Goal: Task Accomplishment & Management: Use online tool/utility

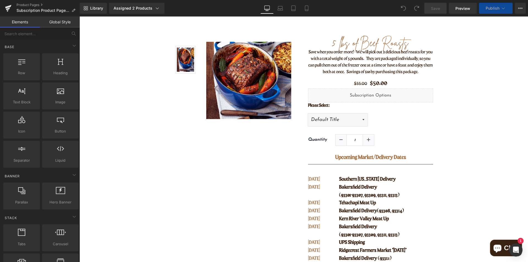
scroll to position [110, 0]
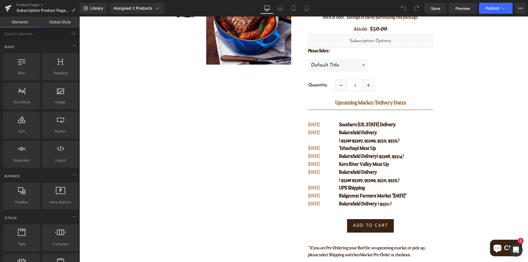
click at [355, 130] on span "Bakersfield Delivery" at bounding box center [358, 132] width 38 height 5
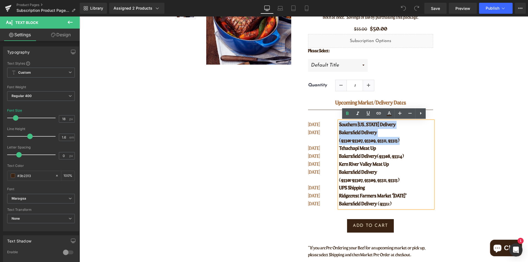
drag, startPoint x: 399, startPoint y: 141, endPoint x: 338, endPoint y: 126, distance: 62.9
click at [339, 126] on div "Southern [US_STATE] Delivery [GEOGRAPHIC_DATA] Delivery (93301-93307, 93309, 93…" at bounding box center [386, 164] width 94 height 87
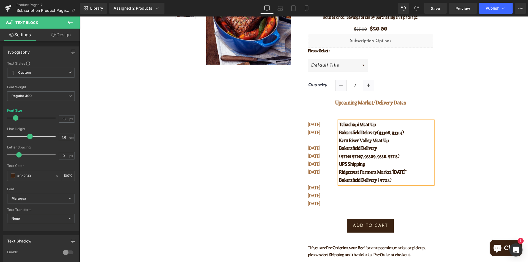
click at [398, 178] on p "Bakersfield Delivery (93312)" at bounding box center [386, 181] width 94 height 8
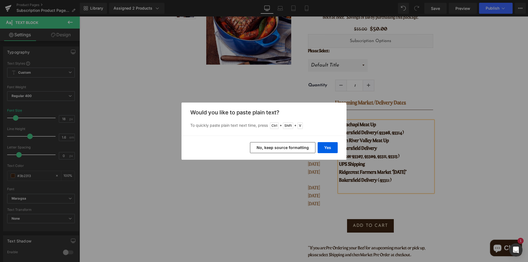
click at [293, 147] on button "No, keep source formatting" at bounding box center [282, 147] width 65 height 11
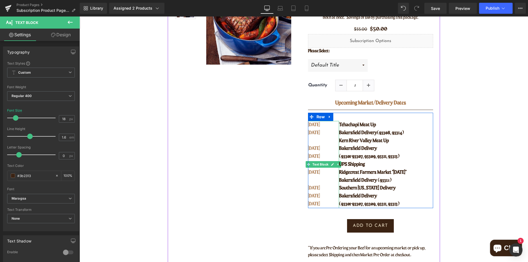
click at [320, 189] on p "[DATE]" at bounding box center [320, 188] width 24 height 8
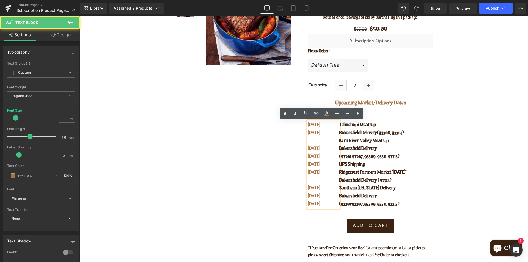
click at [319, 142] on p at bounding box center [320, 141] width 24 height 8
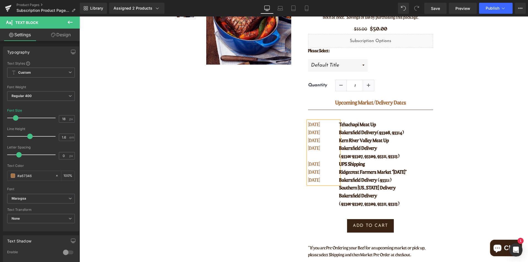
click at [324, 181] on p "[DATE]" at bounding box center [320, 181] width 24 height 8
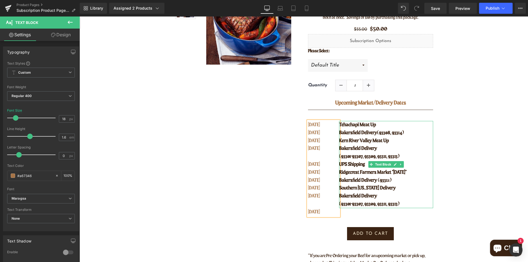
click at [354, 197] on span "Bakersfield Delivery" at bounding box center [358, 196] width 38 height 5
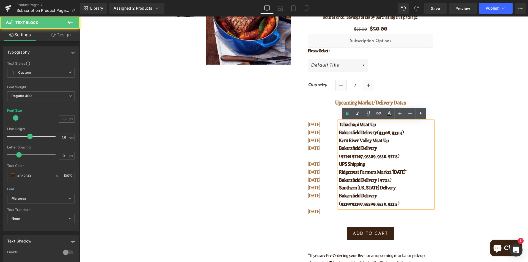
click at [408, 205] on p "(93301-93307, 93309, 93311, 93313)" at bounding box center [386, 204] width 94 height 8
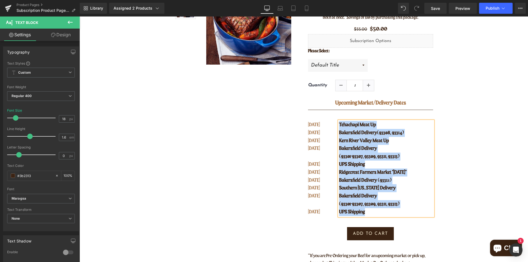
drag, startPoint x: 378, startPoint y: 211, endPoint x: 338, endPoint y: 126, distance: 94.3
click at [339, 126] on div "Tehachapi Meat Up Bakersfield Delivery (93308, 93314) [GEOGRAPHIC_DATA] Meat Up…" at bounding box center [386, 168] width 94 height 95
copy div "Tehachapi Meat Up Bakersfield Delivery (93308, 93314) [GEOGRAPHIC_DATA] Meat Up…"
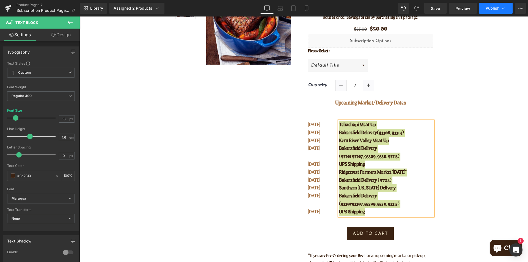
click at [497, 8] on span "Publish" at bounding box center [493, 8] width 14 height 4
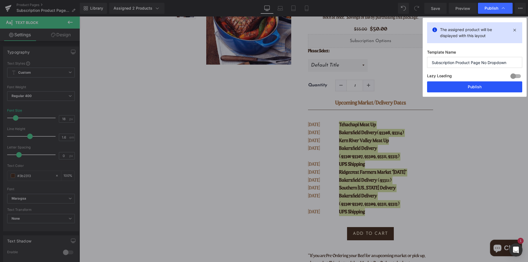
click at [474, 86] on button "Publish" at bounding box center [474, 86] width 95 height 11
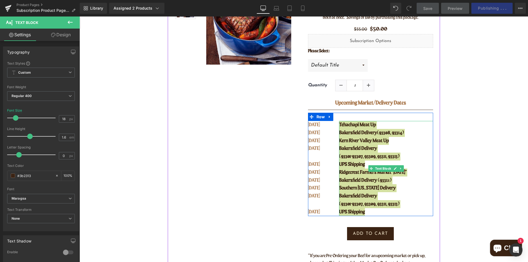
scroll to position [0, 0]
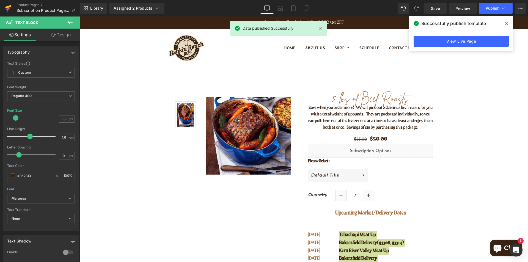
click at [7, 9] on icon at bounding box center [8, 9] width 4 height 2
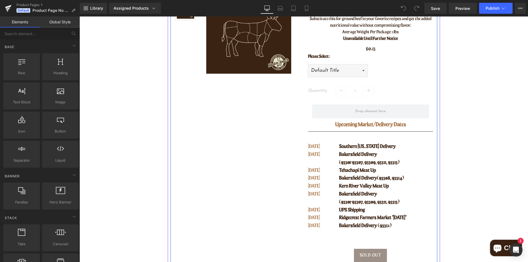
scroll to position [110, 0]
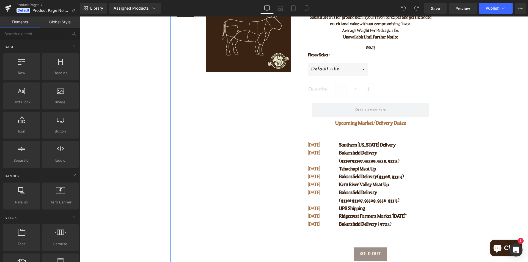
click at [363, 174] on p "Bakersfield Delivery (93308, 93314)" at bounding box center [386, 177] width 94 height 8
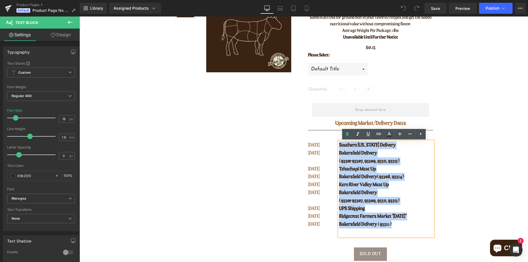
drag, startPoint x: 392, startPoint y: 224, endPoint x: 337, endPoint y: 144, distance: 97.2
click at [339, 144] on div "Southern [US_STATE] Delivery [GEOGRAPHIC_DATA] Delivery (93301-93307, 93309, 93…" at bounding box center [386, 188] width 94 height 95
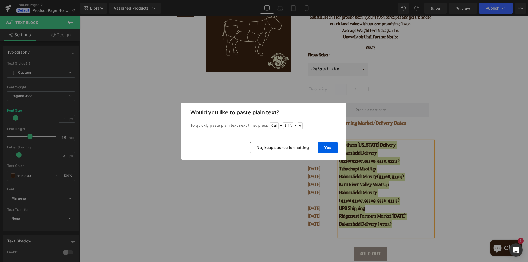
click at [285, 147] on button "No, keep source formatting" at bounding box center [282, 147] width 65 height 11
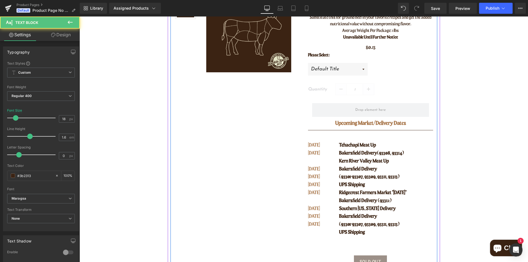
click at [374, 236] on p "UPS Shipping" at bounding box center [386, 233] width 94 height 8
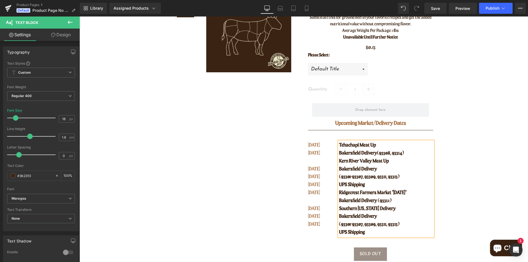
click at [309, 162] on p at bounding box center [320, 161] width 24 height 8
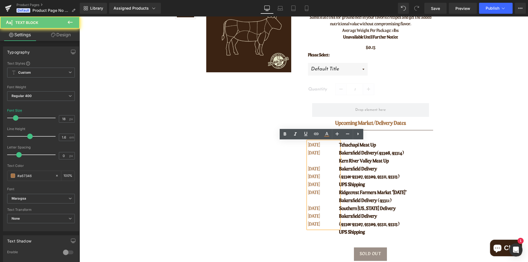
click at [312, 165] on p at bounding box center [320, 161] width 24 height 8
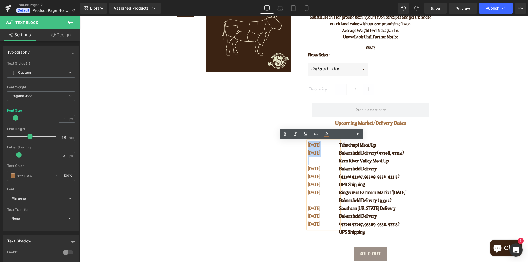
drag, startPoint x: 313, startPoint y: 164, endPoint x: 296, endPoint y: 142, distance: 27.5
click at [296, 142] on div "(P) Image List (P) Image Row (P) Image (P) Image List Row" at bounding box center [304, 134] width 267 height 311
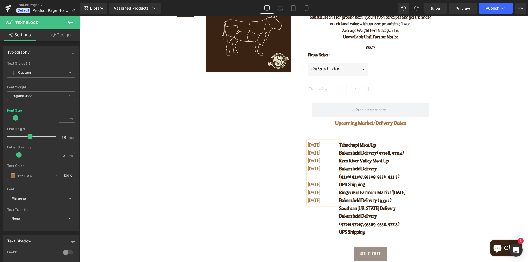
click at [329, 201] on p "[DATE]" at bounding box center [320, 201] width 24 height 8
click at [491, 9] on span "Publish" at bounding box center [493, 8] width 14 height 4
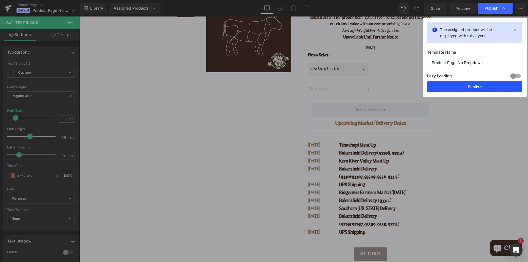
click at [476, 89] on button "Publish" at bounding box center [474, 86] width 95 height 11
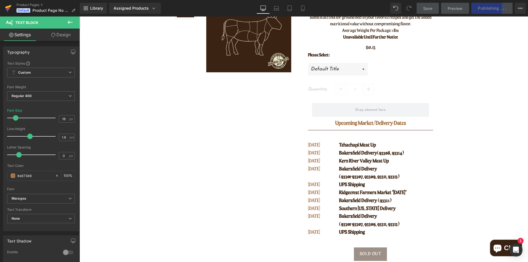
click at [5, 7] on icon at bounding box center [8, 8] width 7 height 14
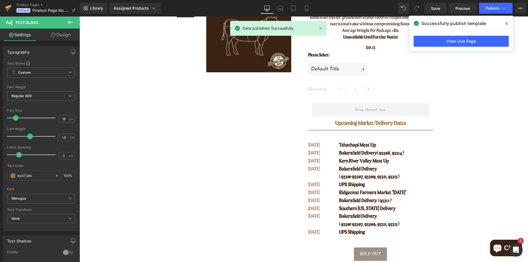
click at [10, 8] on icon at bounding box center [8, 8] width 7 height 14
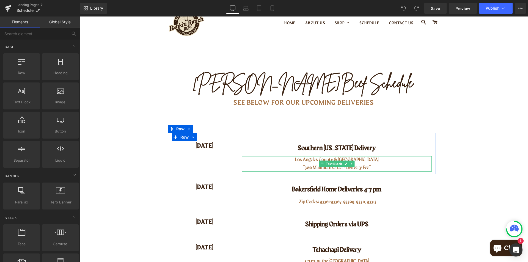
scroll to position [55, 0]
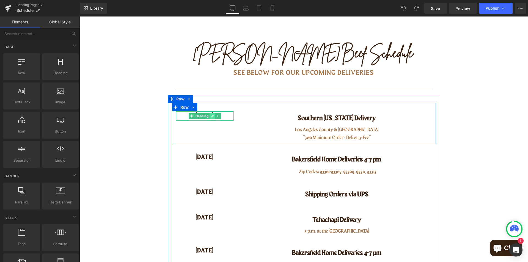
click at [211, 117] on icon at bounding box center [212, 115] width 3 height 3
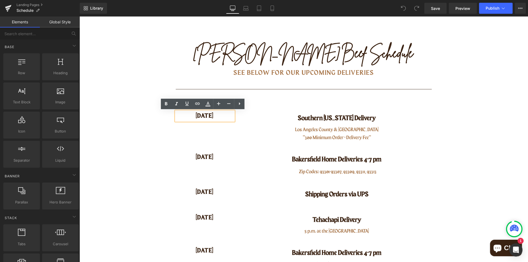
click at [209, 116] on h4 "[DATE]" at bounding box center [205, 115] width 58 height 9
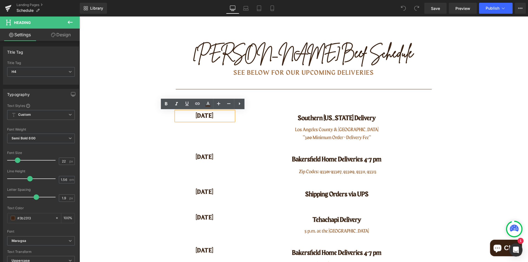
drag, startPoint x: 215, startPoint y: 116, endPoint x: 184, endPoint y: 114, distance: 31.5
click at [184, 114] on h4 "[DATE]" at bounding box center [205, 115] width 58 height 9
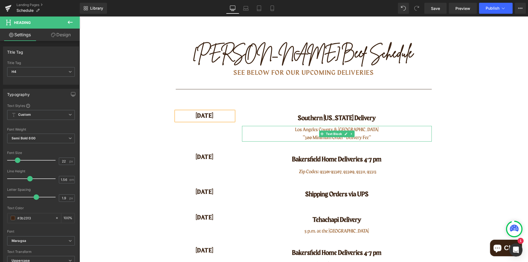
click at [396, 138] on p "**300 Minimum Order + Delivery Fee**" at bounding box center [337, 138] width 190 height 8
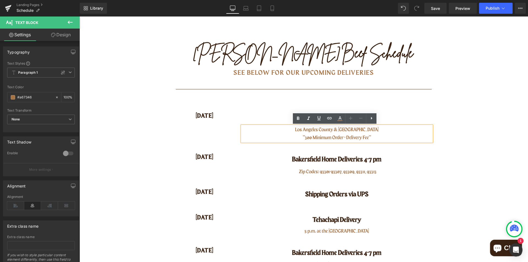
click at [183, 105] on div "OCT 27 Heading Southern California Delivery Heading Los Angeles County & Orange…" at bounding box center [304, 123] width 264 height 41
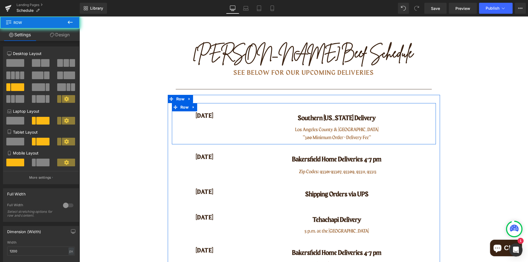
click at [229, 130] on div "OCT 27 Heading Southern California Delivery Heading Los Angeles County & Orange…" at bounding box center [304, 123] width 264 height 41
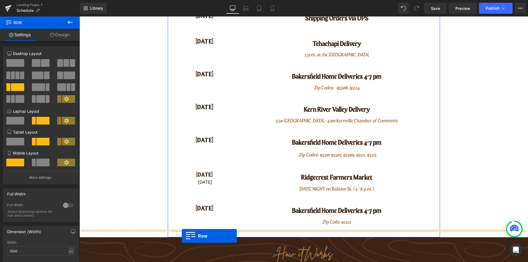
scroll to position [220, 0]
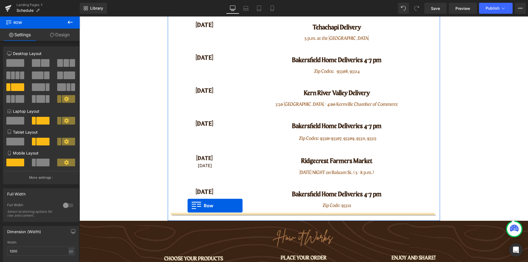
drag, startPoint x: 174, startPoint y: 105, endPoint x: 188, endPoint y: 206, distance: 101.7
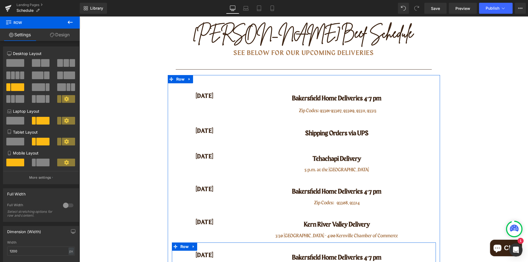
scroll to position [69, 0]
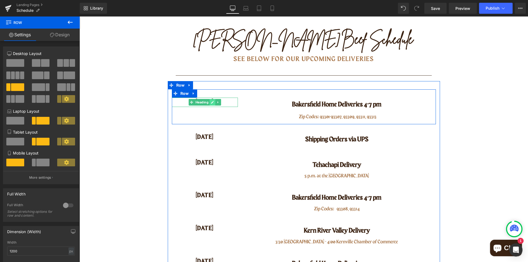
click at [211, 103] on icon at bounding box center [212, 102] width 3 height 3
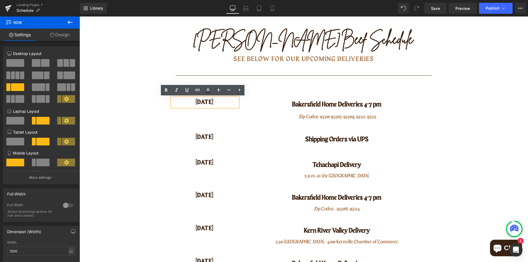
click at [210, 104] on h4 "[DATE]" at bounding box center [205, 102] width 66 height 9
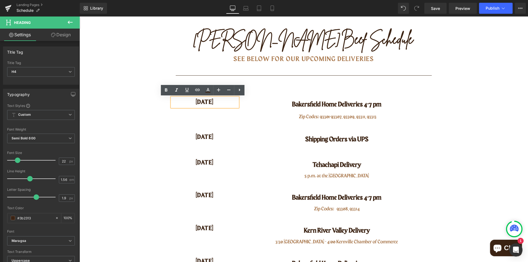
drag, startPoint x: 218, startPoint y: 105, endPoint x: 190, endPoint y: 103, distance: 28.1
click at [190, 103] on h4 "[DATE]" at bounding box center [205, 102] width 66 height 9
click at [192, 87] on div "OCT 28 Heading Bakersfield Home Deliveries 4-7 pm Heading Zip Codes: 93301-9330…" at bounding box center [304, 240] width 272 height 319
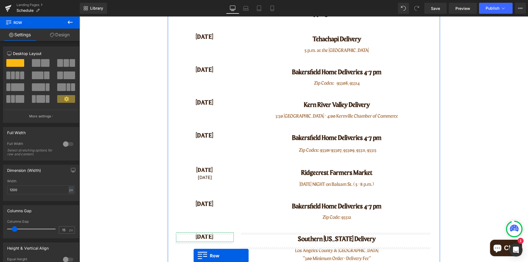
scroll to position [195, 0]
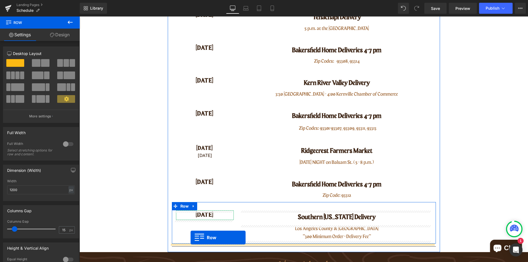
drag, startPoint x: 173, startPoint y: 95, endPoint x: 191, endPoint y: 238, distance: 143.9
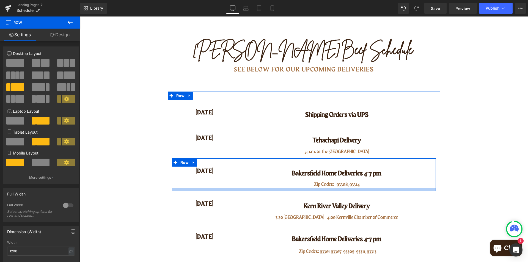
scroll to position [72, 0]
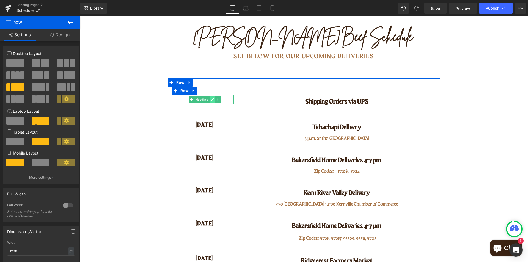
click at [211, 100] on icon at bounding box center [212, 99] width 3 height 3
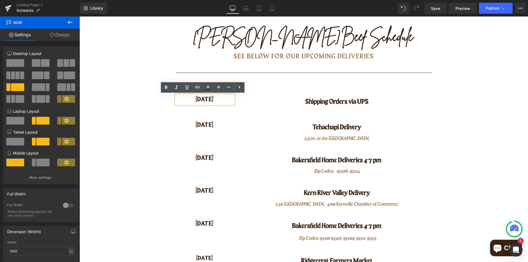
click at [211, 103] on h4 "[DATE]" at bounding box center [205, 99] width 58 height 9
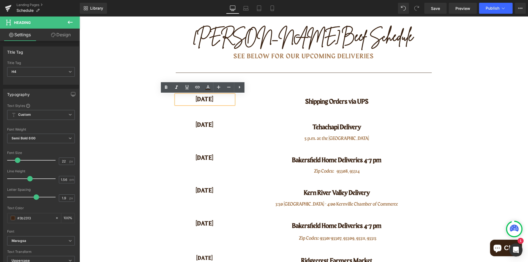
drag, startPoint x: 217, startPoint y: 103, endPoint x: 185, endPoint y: 101, distance: 31.1
click at [185, 101] on h4 "[DATE]" at bounding box center [205, 99] width 58 height 9
click at [249, 84] on div "OCT 28 Heading Shipping Orders via UPS Heading Row OCT 02 Heading Tehachapi Del…" at bounding box center [304, 237] width 272 height 319
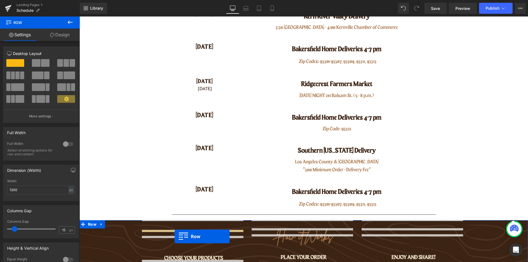
scroll to position [270, 0]
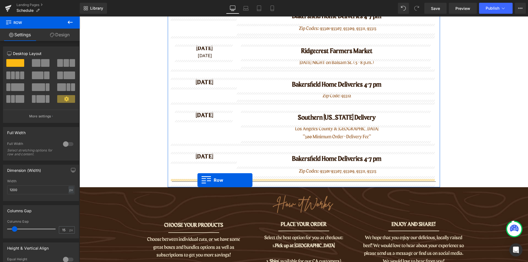
drag, startPoint x: 171, startPoint y: 92, endPoint x: 198, endPoint y: 180, distance: 92.3
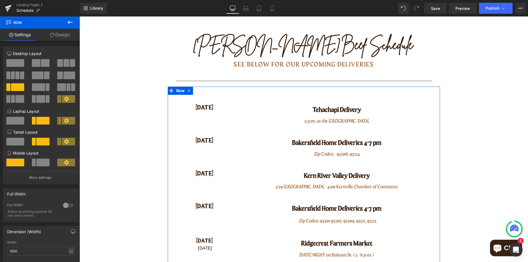
scroll to position [36, 0]
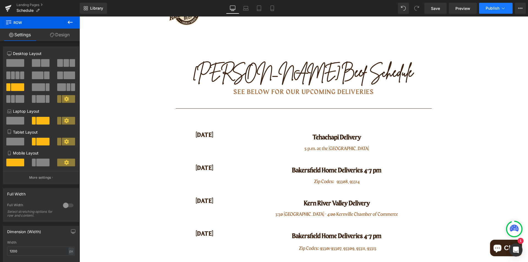
click at [490, 9] on span "Publish" at bounding box center [493, 8] width 14 height 4
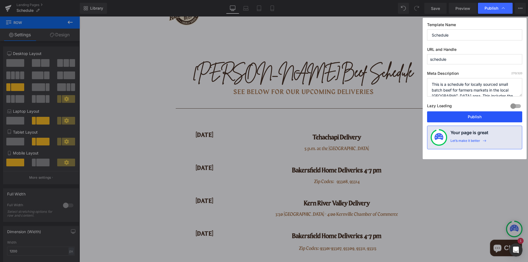
click at [483, 116] on button "Publish" at bounding box center [474, 116] width 95 height 11
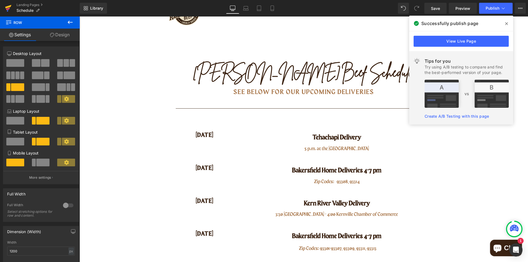
click at [9, 7] on icon at bounding box center [8, 8] width 7 height 14
